Goal: Information Seeking & Learning: Learn about a topic

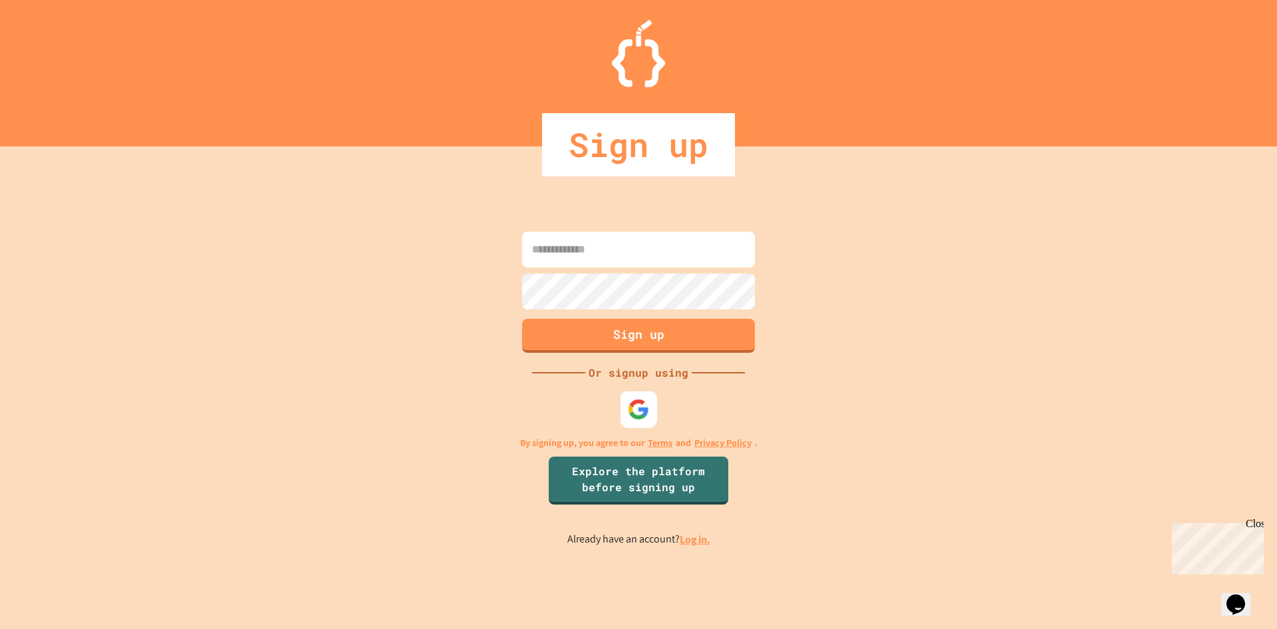
click at [647, 414] on img at bounding box center [639, 409] width 22 height 22
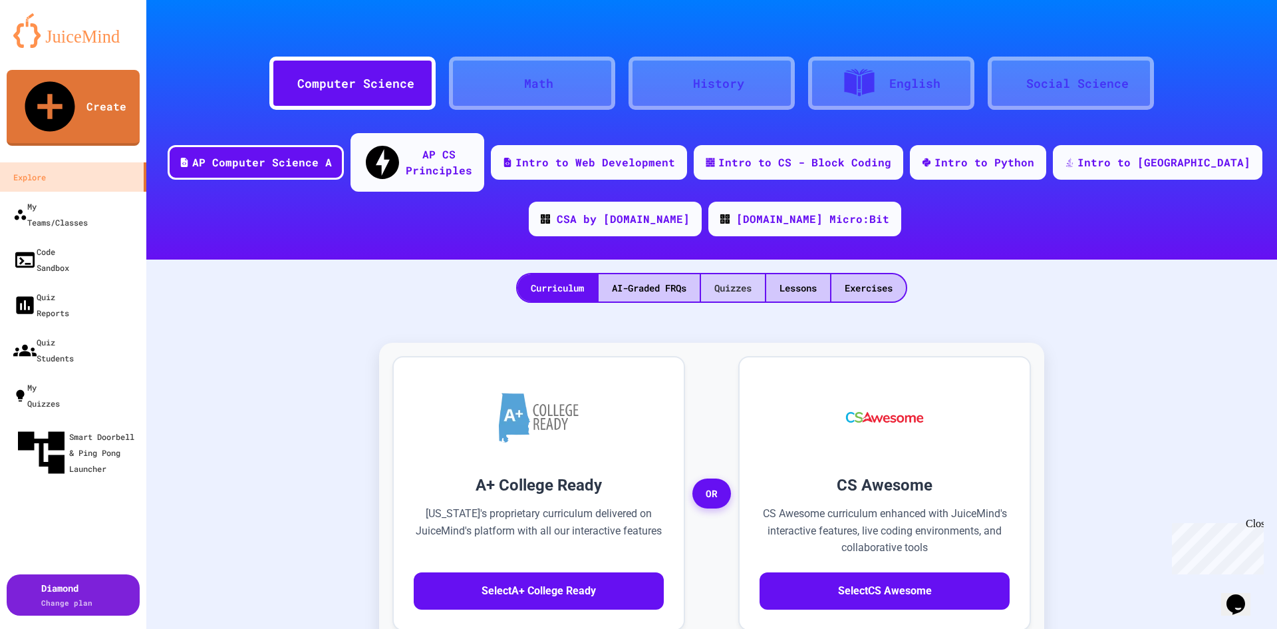
click at [716, 274] on div "Quizzes" at bounding box center [733, 287] width 64 height 27
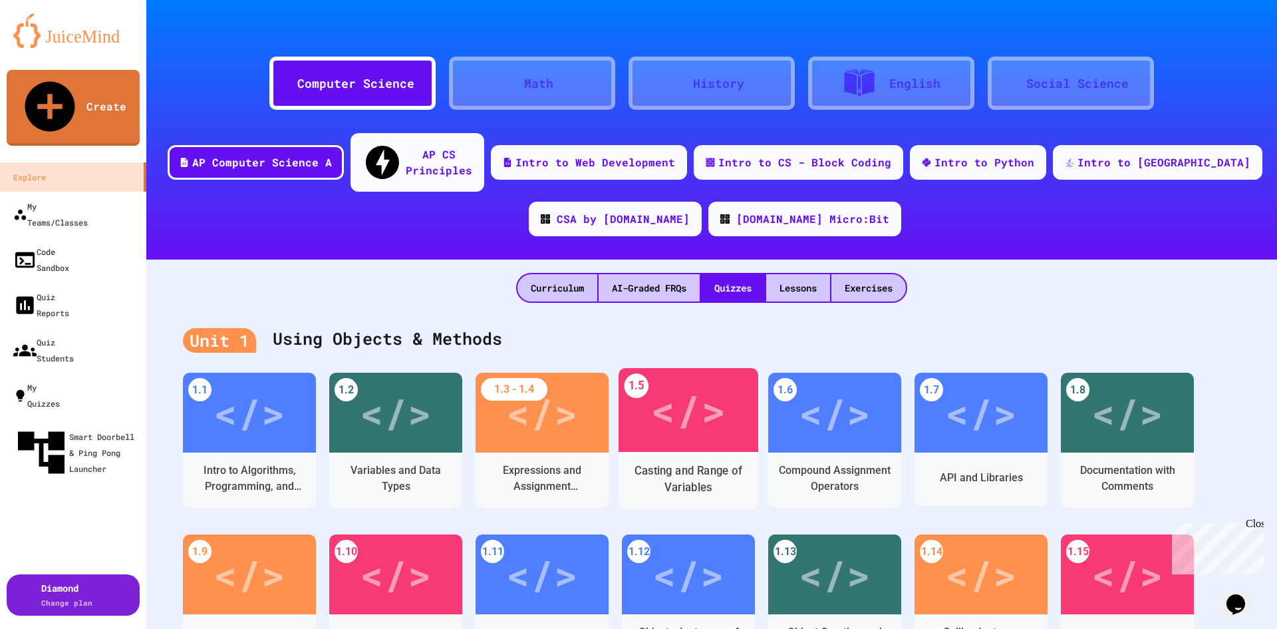
click at [683, 379] on div "</>" at bounding box center [688, 410] width 75 height 63
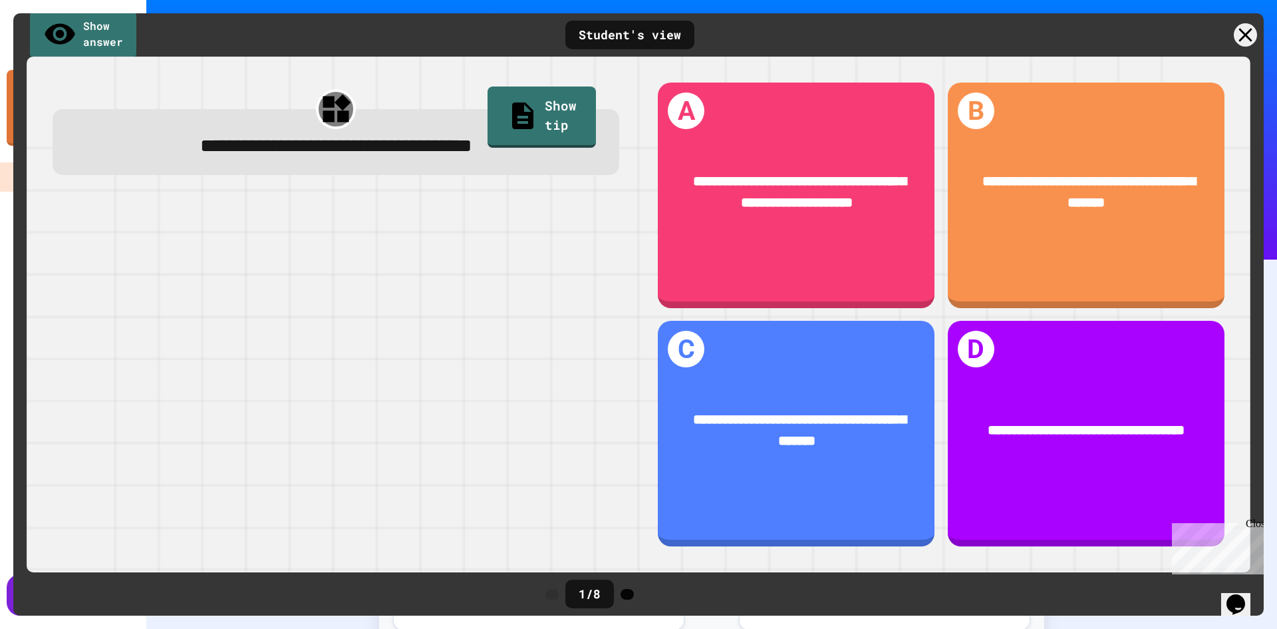
click at [627, 594] on icon at bounding box center [627, 594] width 0 height 0
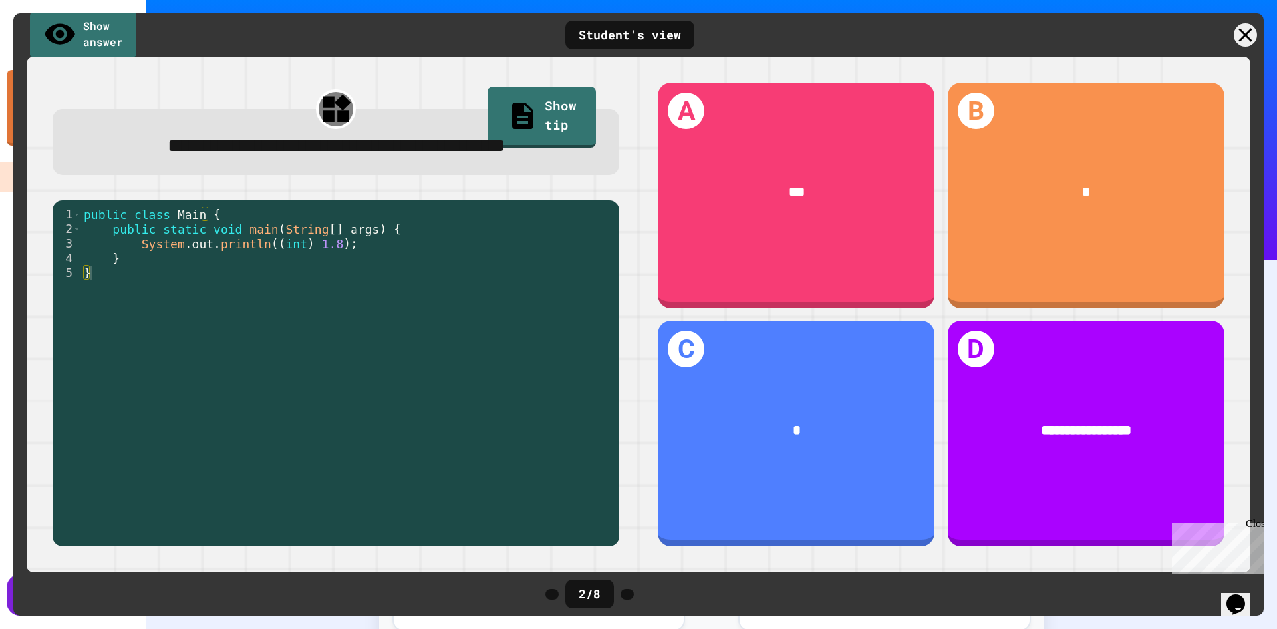
click at [627, 594] on icon at bounding box center [627, 594] width 0 height 0
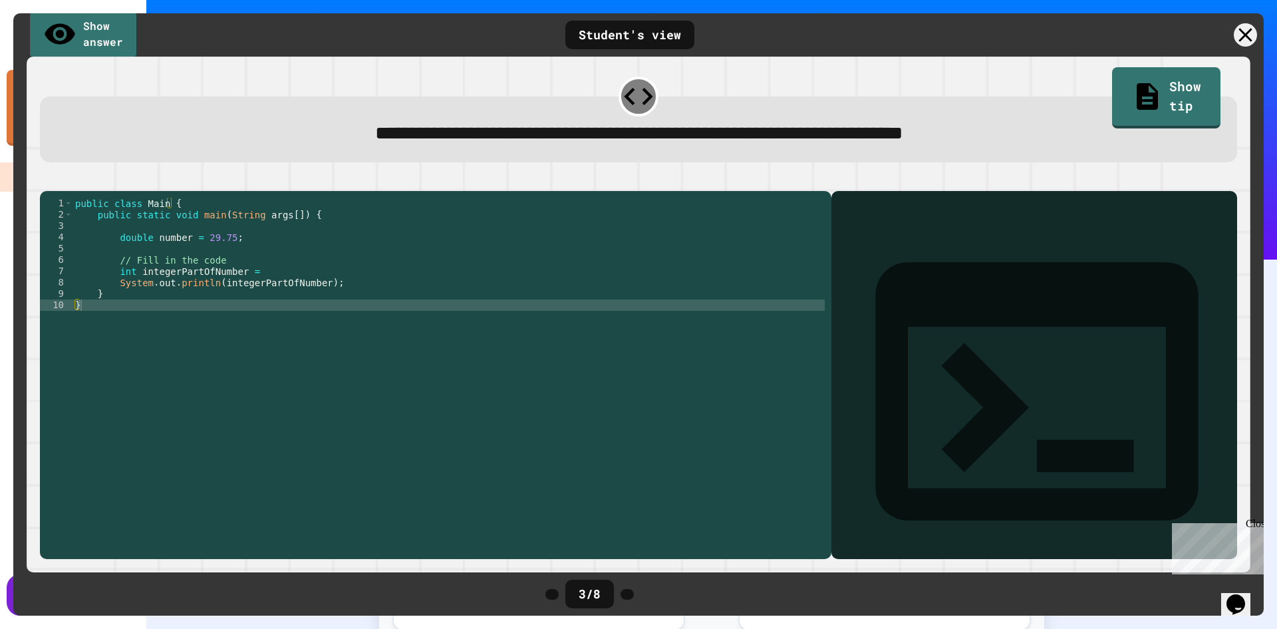
click at [627, 594] on icon at bounding box center [627, 594] width 0 height 0
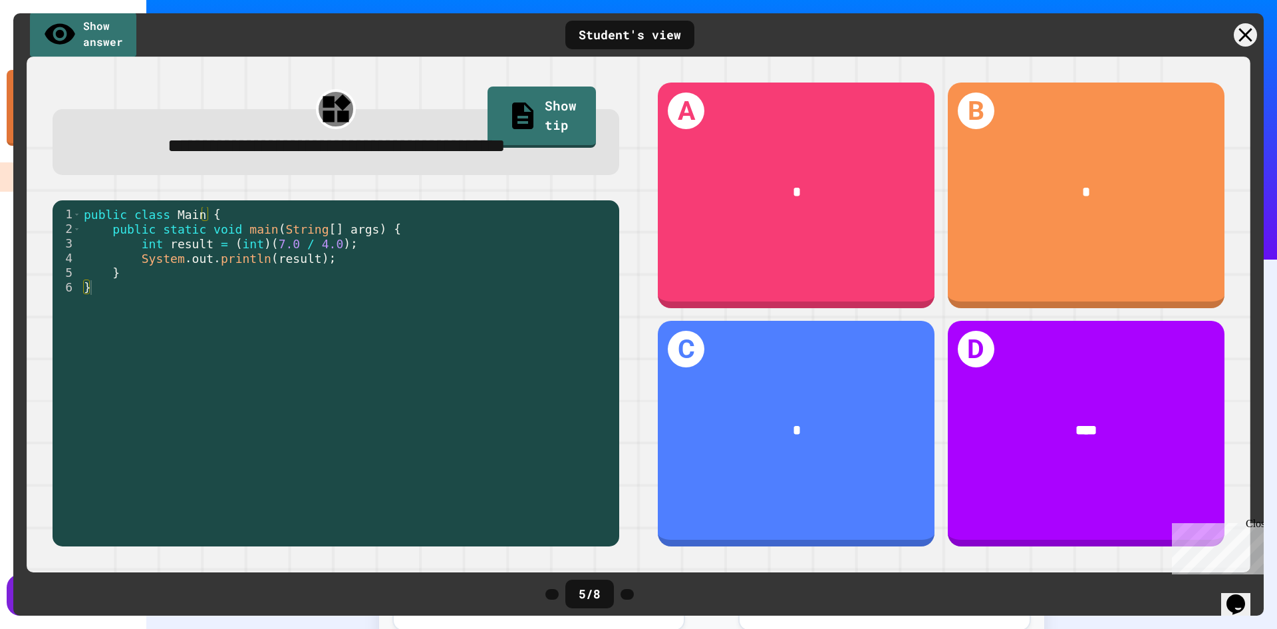
click at [627, 594] on icon at bounding box center [627, 594] width 0 height 0
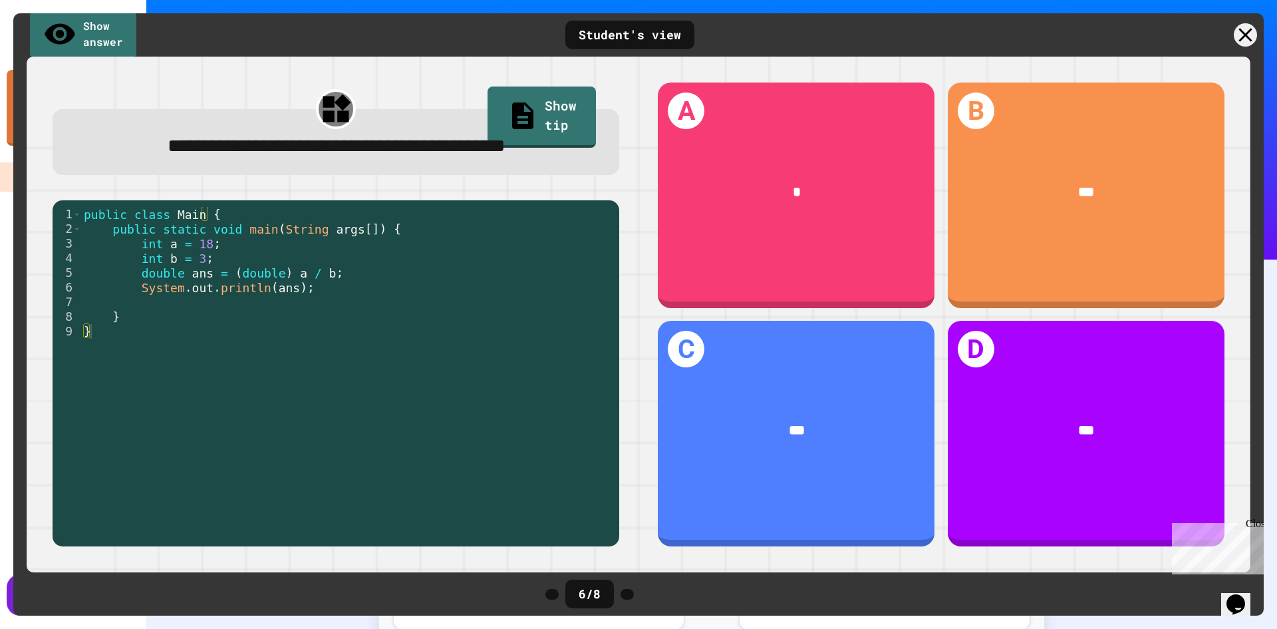
click at [627, 594] on icon at bounding box center [627, 594] width 0 height 0
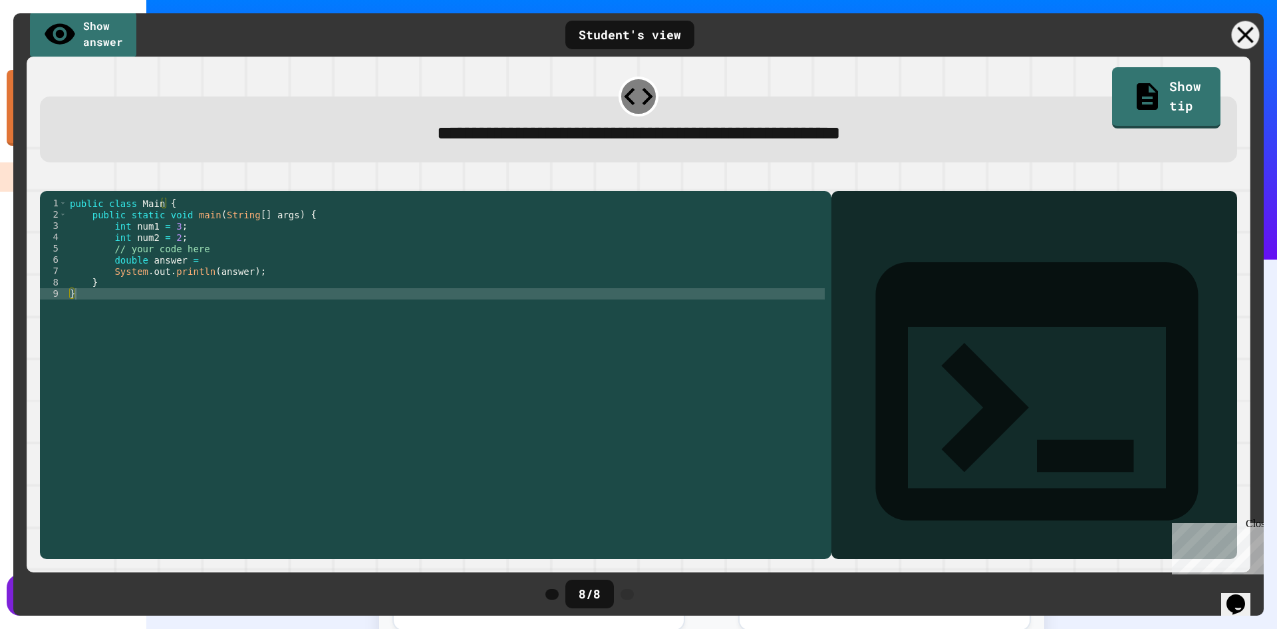
click at [1257, 34] on div at bounding box center [1246, 35] width 28 height 28
